Goal: Task Accomplishment & Management: Use online tool/utility

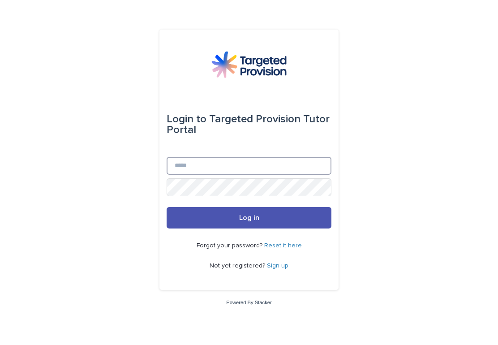
click at [263, 165] on input "Email" at bounding box center [249, 166] width 165 height 18
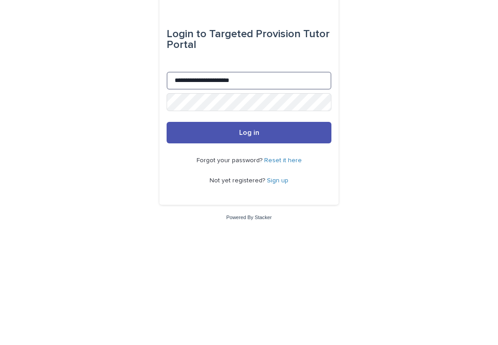
type input "**********"
click at [273, 207] on button "Log in" at bounding box center [249, 218] width 165 height 22
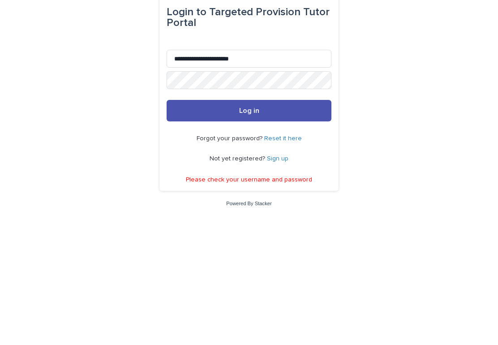
click at [269, 203] on button "Log in" at bounding box center [249, 214] width 165 height 22
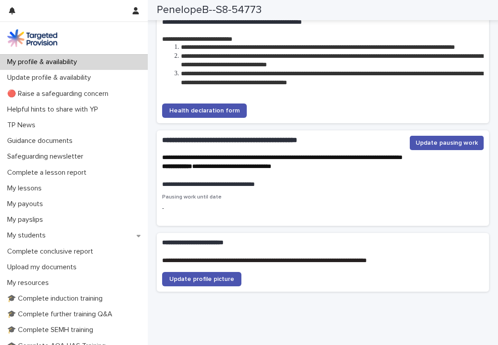
scroll to position [2194, 0]
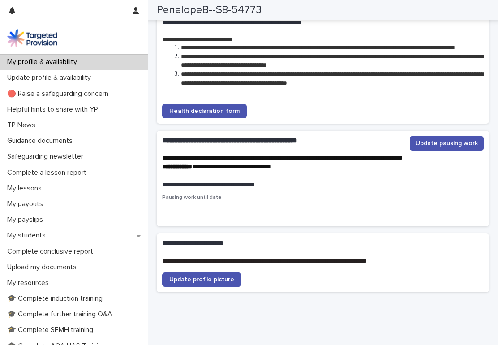
click at [37, 186] on p "My lessons" at bounding box center [26, 188] width 45 height 9
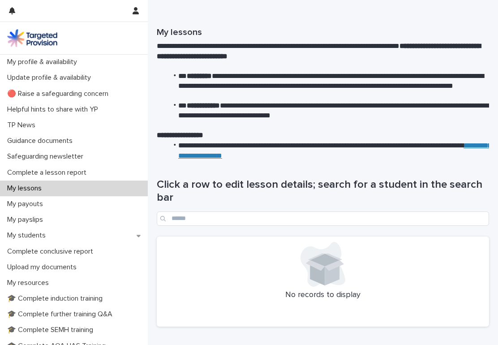
click at [88, 173] on p "Complete a lesson report" at bounding box center [49, 173] width 90 height 9
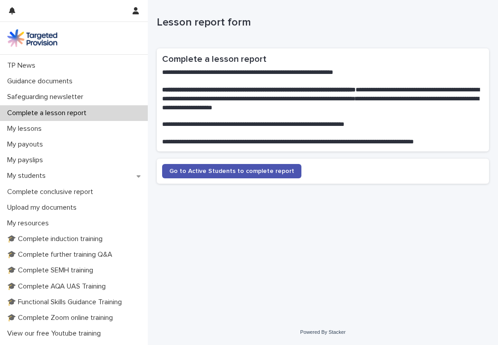
scroll to position [60, 0]
